Goal: Transaction & Acquisition: Book appointment/travel/reservation

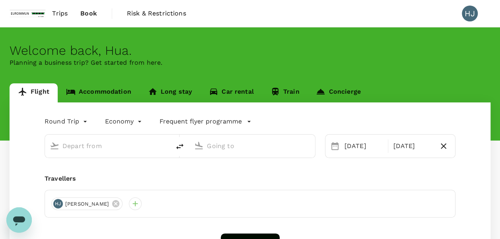
type input "Incheon Intl (ICN)"
type input "Hamburg (HAM)"
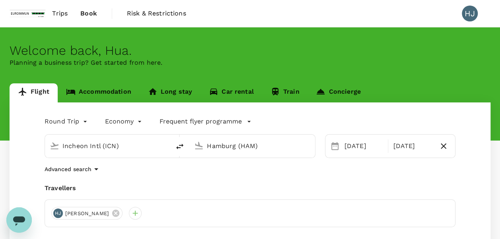
click at [89, 16] on span "Book" at bounding box center [88, 14] width 17 height 10
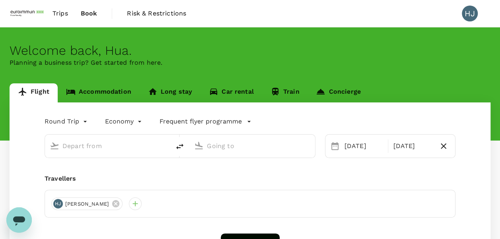
type input "Incheon Intl (ICN)"
type input "Hamburg (HAM)"
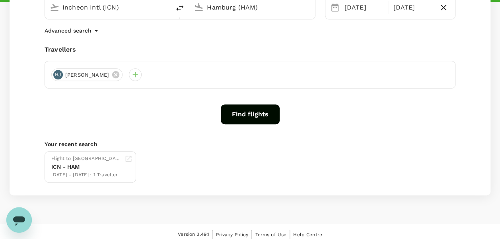
scroll to position [144, 0]
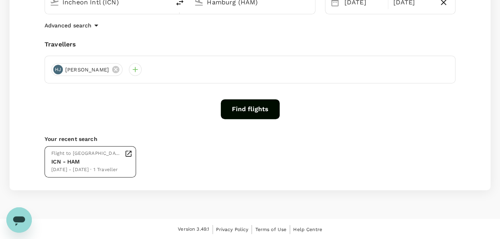
click at [65, 166] on div "23 Nov - 29 Nov · 1 Traveller" at bounding box center [86, 170] width 70 height 8
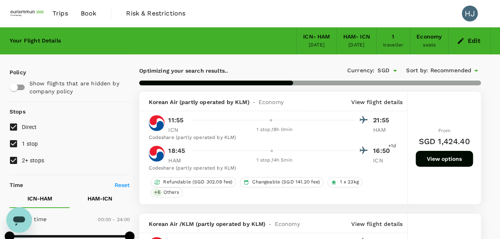
checkbox input "false"
checkbox input "true"
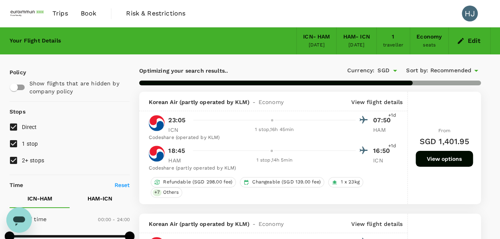
click at [356, 40] on div "HAM - ICN" at bounding box center [356, 37] width 27 height 9
click at [457, 43] on icon "button" at bounding box center [461, 41] width 8 height 8
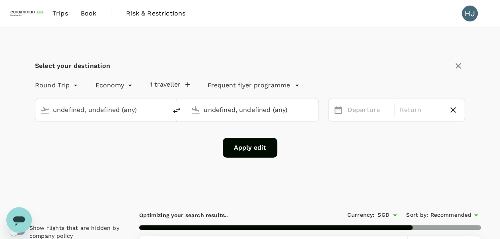
type input "Incheon Intl (ICN)"
type input "Hamburg (HAM)"
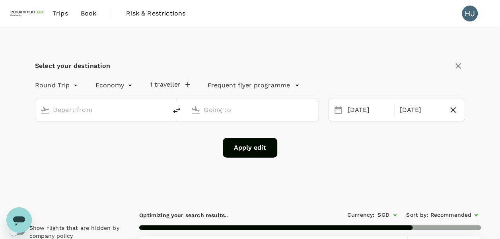
type input "Incheon Intl (ICN)"
type input "Hamburg (HAM)"
click at [416, 111] on div "[DATE]" at bounding box center [420, 111] width 49 height 16
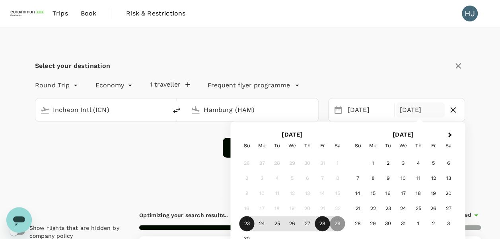
click at [327, 221] on div "28" at bounding box center [322, 224] width 15 height 15
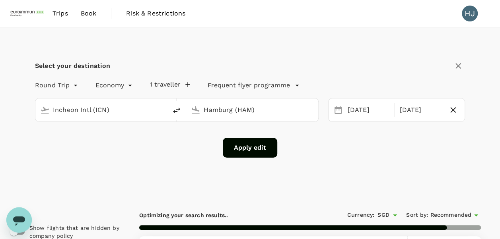
click at [260, 151] on button "Apply edit" at bounding box center [250, 148] width 54 height 20
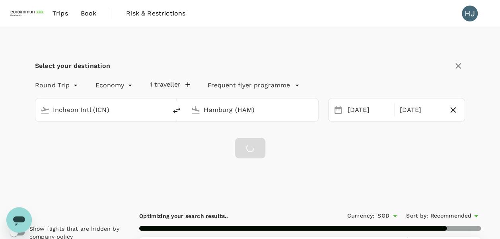
checkbox input "false"
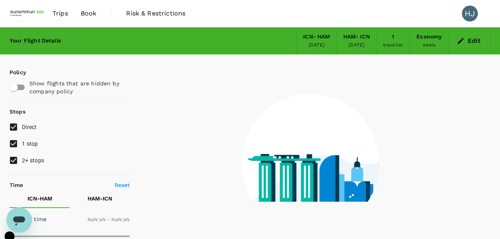
checkbox input "false"
type input "1440"
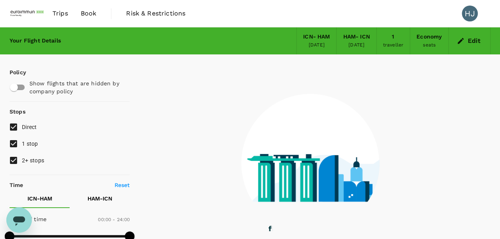
type input "1675"
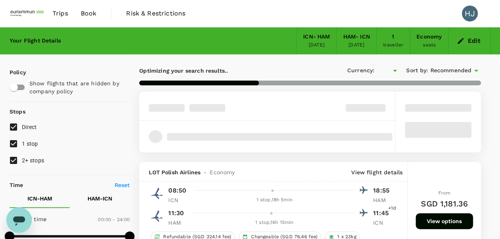
checkbox input "true"
type input "SGD"
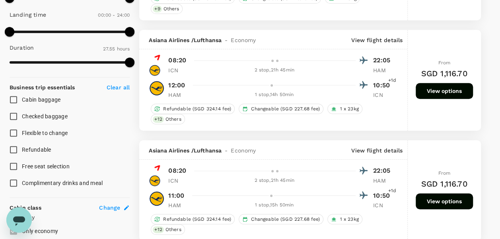
scroll to position [398, 0]
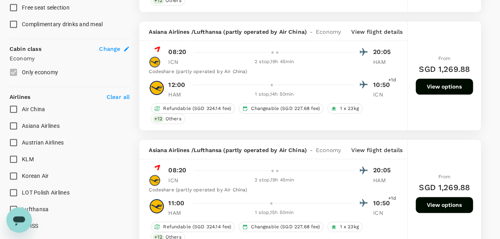
type input "1820"
click at [13, 173] on input "Emirates" at bounding box center [13, 176] width 17 height 17
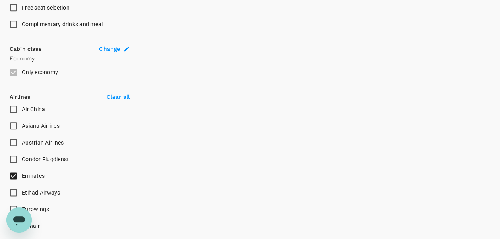
click at [14, 173] on input "Emirates" at bounding box center [13, 176] width 17 height 17
checkbox input "false"
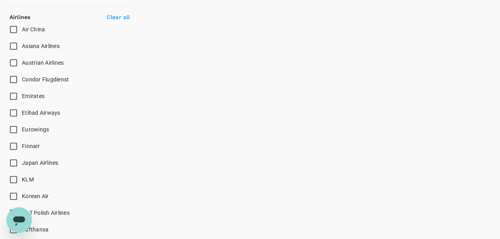
scroll to position [517, 0]
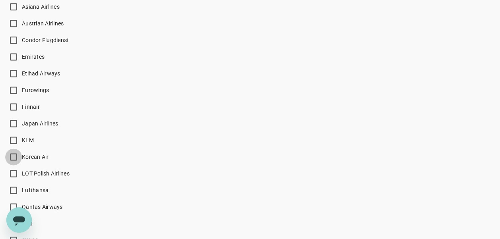
click at [13, 158] on input "Korean Air" at bounding box center [13, 157] width 17 height 17
checkbox input "false"
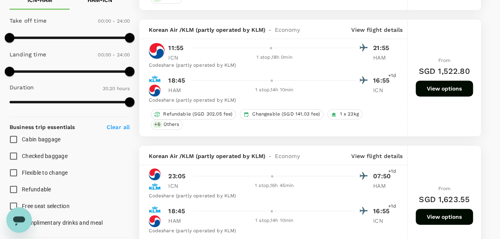
scroll to position [278, 0]
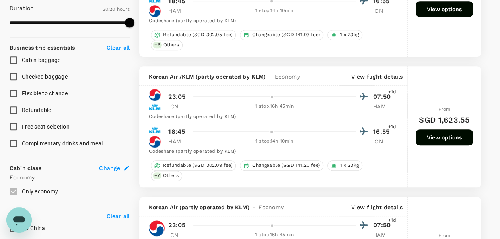
checkbox input "false"
checkbox input "true"
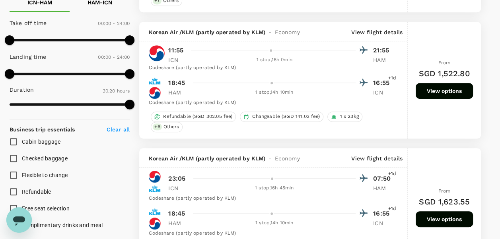
scroll to position [159, 0]
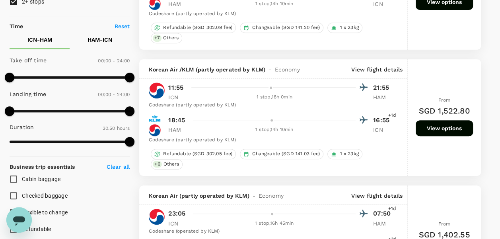
type input "1850"
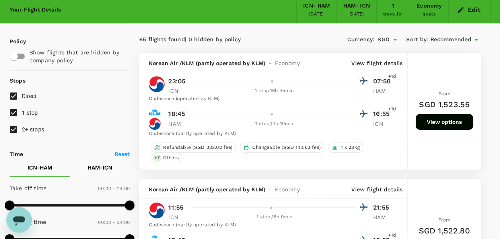
scroll to position [0, 0]
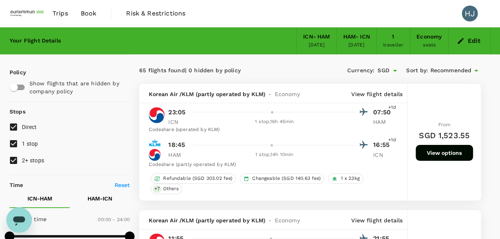
click at [453, 72] on span "Recommended" at bounding box center [450, 70] width 41 height 9
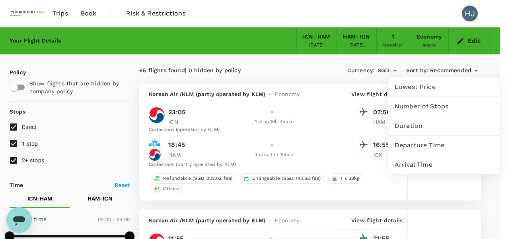
click at [433, 106] on span "Number of Stops" at bounding box center [443, 107] width 99 height 10
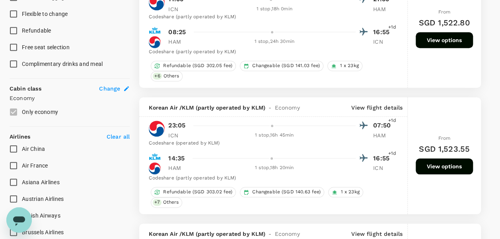
scroll to position [517, 0]
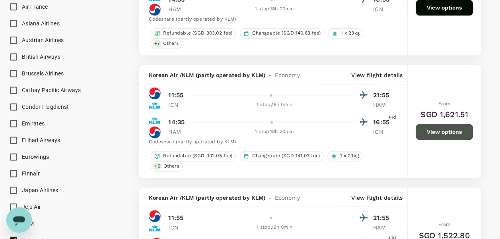
click at [455, 130] on button "View options" at bounding box center [444, 132] width 57 height 16
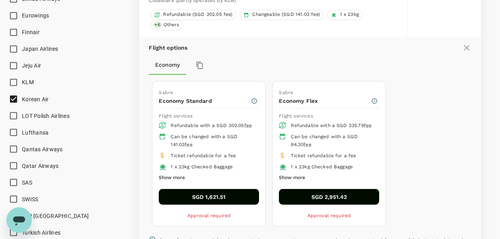
scroll to position [659, 0]
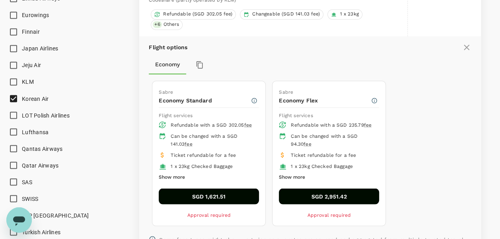
click at [231, 190] on button "SGD 1,621.51" at bounding box center [209, 196] width 100 height 16
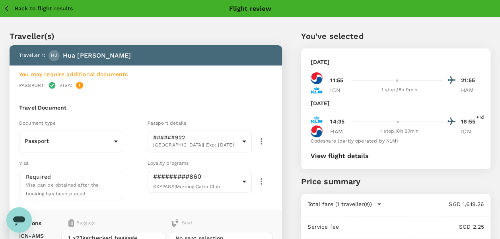
click at [150, 92] on div "You may require additional documents Passport : Visa :" at bounding box center [146, 80] width 272 height 29
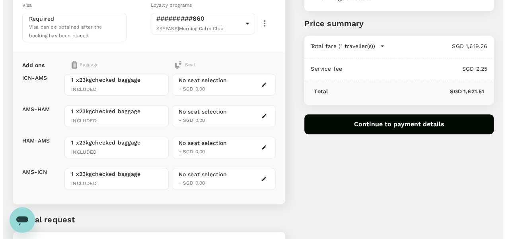
scroll to position [159, 0]
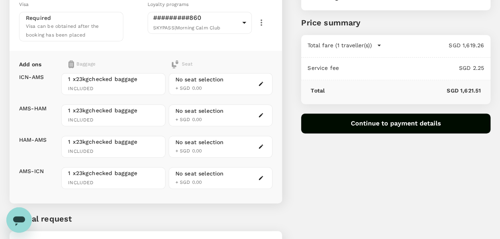
click at [206, 78] on div "No seat selection" at bounding box center [199, 80] width 49 height 8
click at [259, 81] on icon "button" at bounding box center [261, 84] width 6 height 6
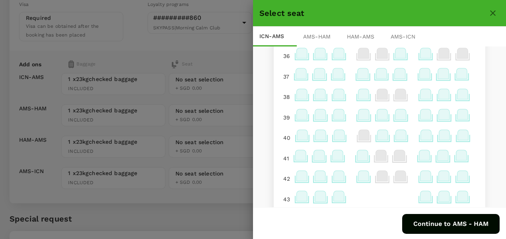
scroll to position [199, 0]
click at [358, 116] on icon at bounding box center [363, 113] width 11 height 10
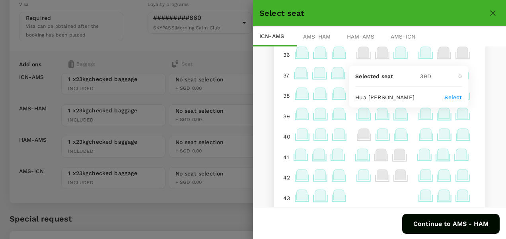
click at [452, 95] on p "Select" at bounding box center [452, 97] width 17 height 8
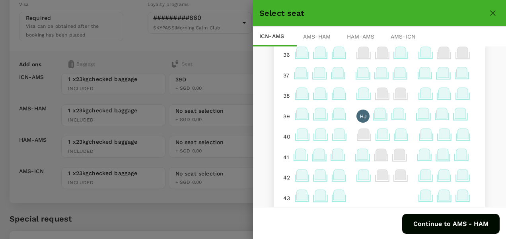
click at [457, 221] on button "Continue to AMS - HAM" at bounding box center [450, 224] width 97 height 20
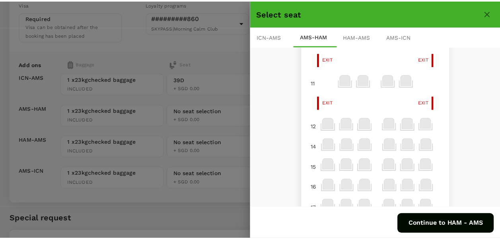
scroll to position [0, 0]
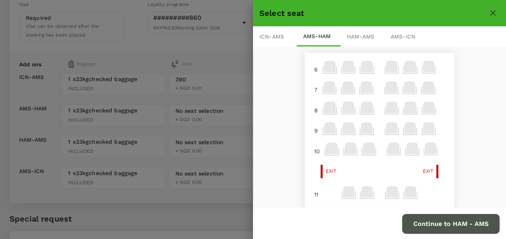
click at [466, 225] on button "Continue to HAM - AMS" at bounding box center [450, 224] width 97 height 20
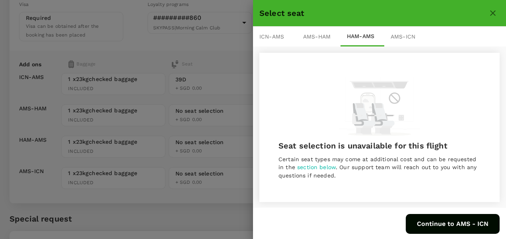
click at [439, 224] on button "Continue to AMS - ICN" at bounding box center [453, 224] width 94 height 20
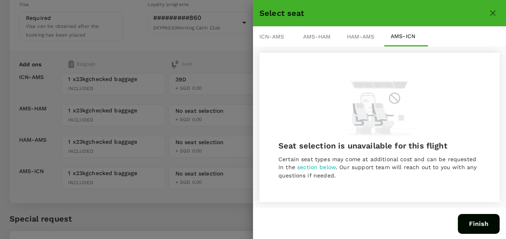
click at [476, 228] on button "Finish" at bounding box center [479, 224] width 42 height 20
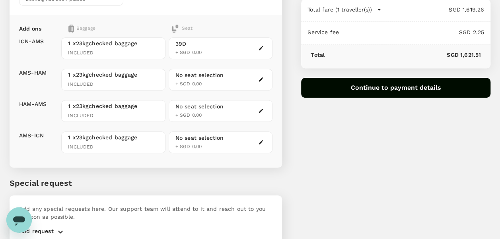
scroll to position [230, 0]
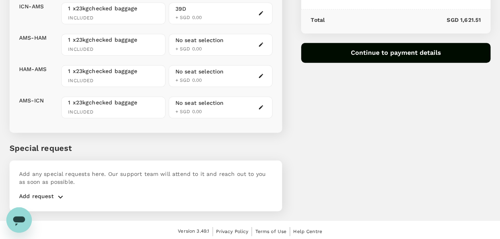
click at [51, 194] on p "Add request" at bounding box center [36, 197] width 35 height 10
click at [59, 192] on icon "button" at bounding box center [61, 197] width 10 height 10
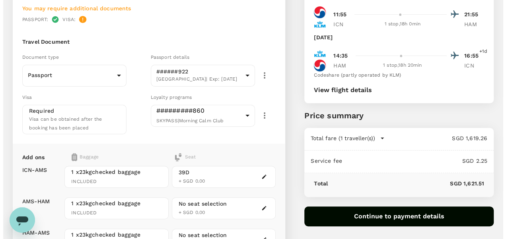
scroll to position [78, 0]
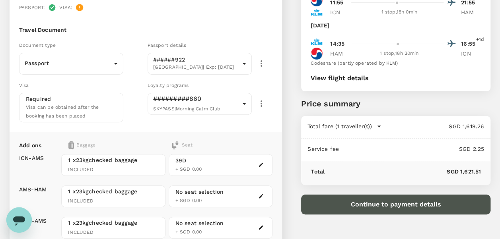
click at [438, 208] on button "Continue to payment details" at bounding box center [395, 205] width 189 height 20
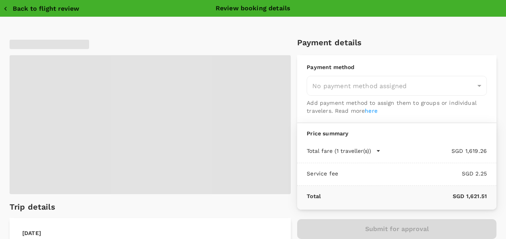
type input "9ae08bde-94be-4a60-86d8-4726f2345b2b"
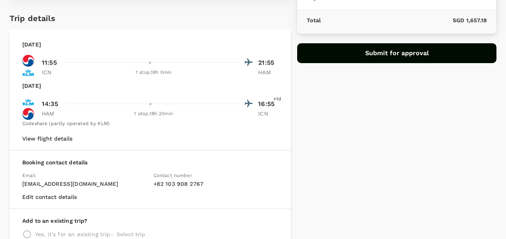
scroll to position [80, 0]
